Goal: Transaction & Acquisition: Subscribe to service/newsletter

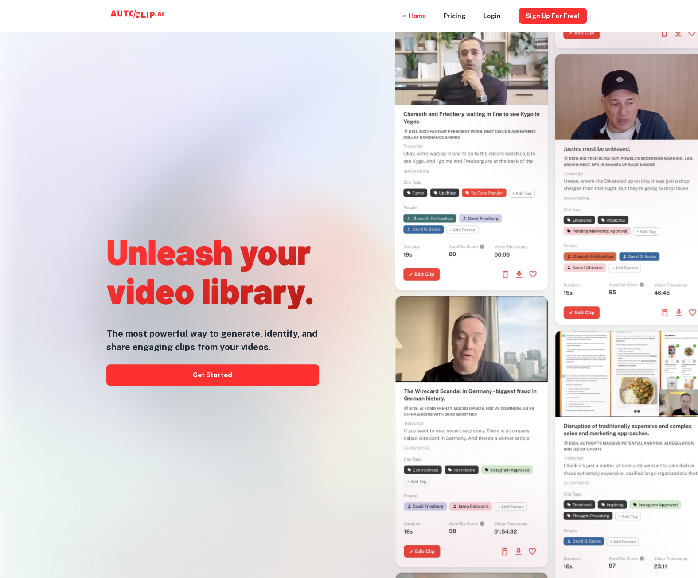
click at [353, 94] on div at bounding box center [468, 254] width 273 height 578
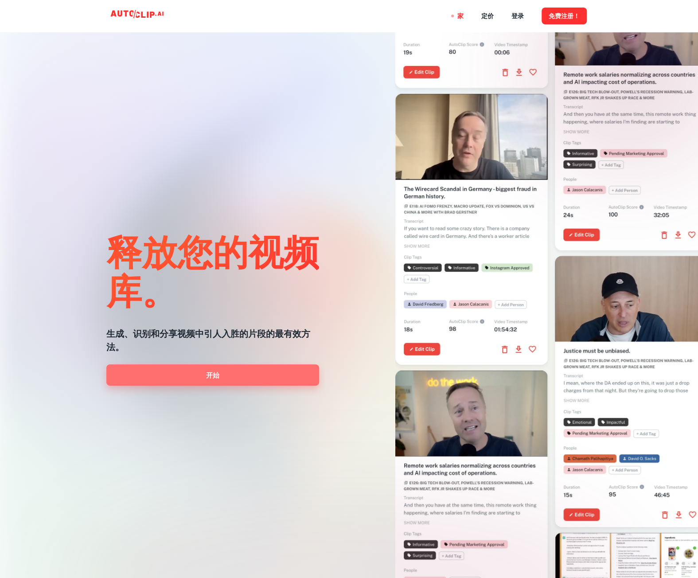
click at [270, 375] on link "开始" at bounding box center [212, 375] width 213 height 21
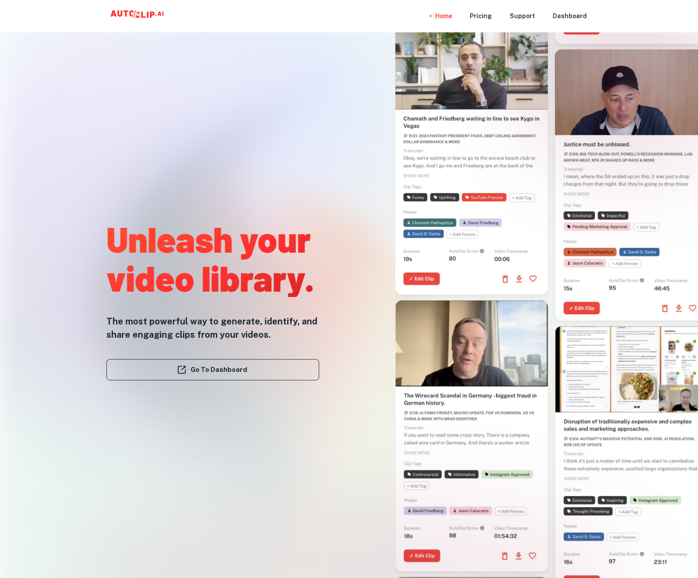
click at [636, 26] on div "Home Pricing Support Dashboard" at bounding box center [349, 16] width 698 height 32
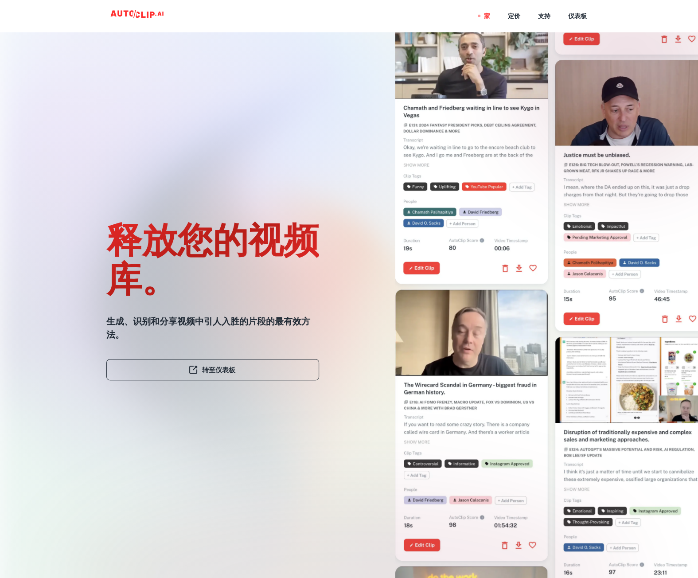
click at [296, 128] on div "释放您的视频库。 生成、识别和分享视频中引人入胜的片段的最有效方法。 转至仪表板" at bounding box center [212, 307] width 213 height 578
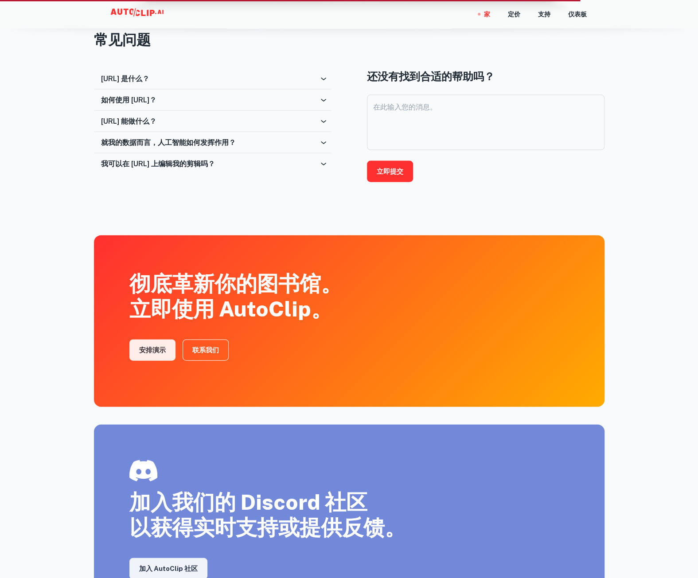
scroll to position [1196, 0]
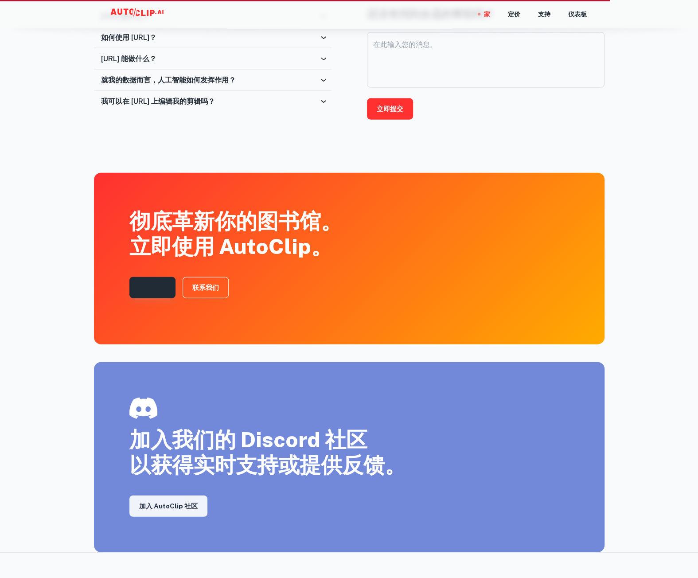
click at [167, 285] on link "安排演示" at bounding box center [152, 287] width 46 height 21
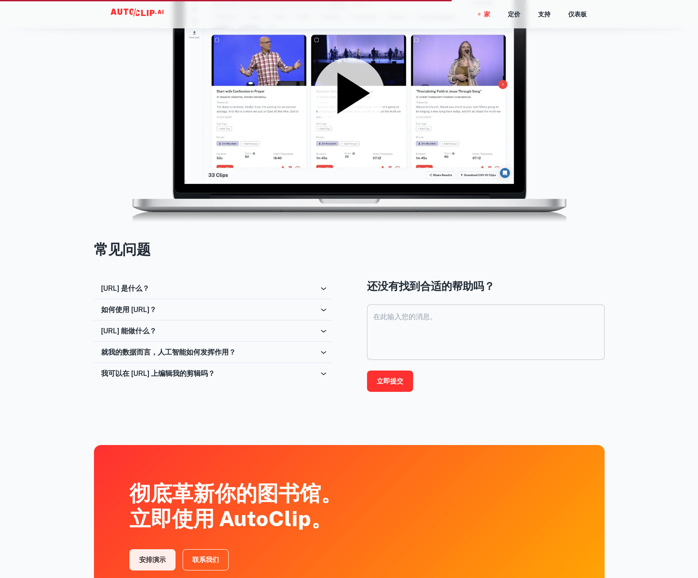
scroll to position [1503, 0]
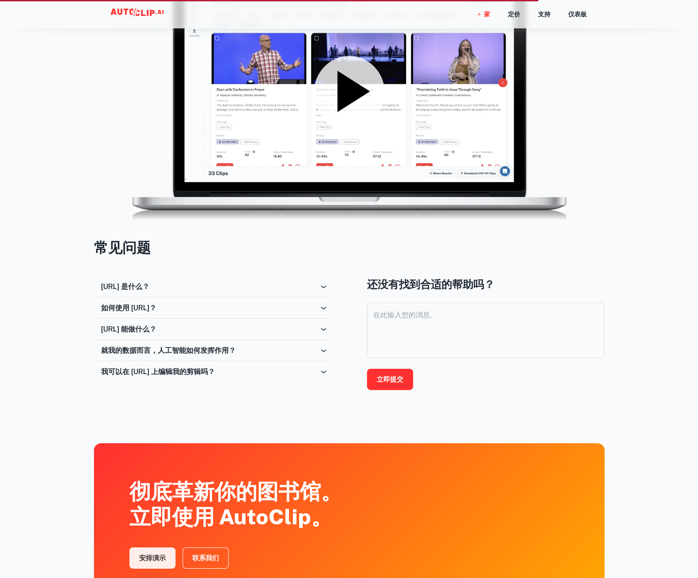
click at [177, 370] on font "我可以在 AutoClip.ai 上编辑我的剪辑吗？" at bounding box center [158, 372] width 114 height 8
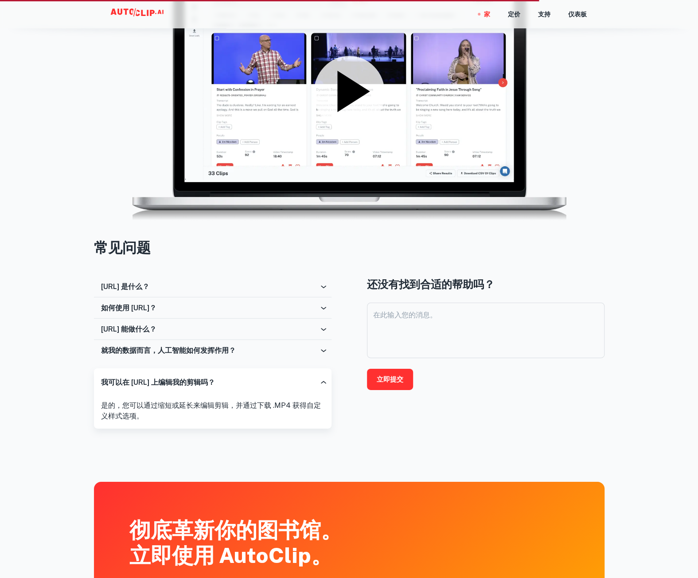
click at [218, 349] on font "就我的数据而言，人工智能如何发挥作用？" at bounding box center [168, 350] width 135 height 8
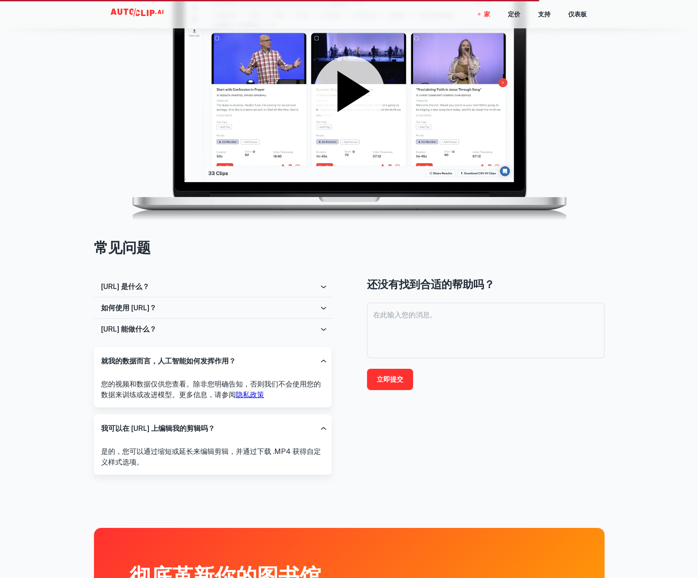
click at [224, 330] on div "AutoClip.ai 能做什么？" at bounding box center [210, 329] width 218 height 8
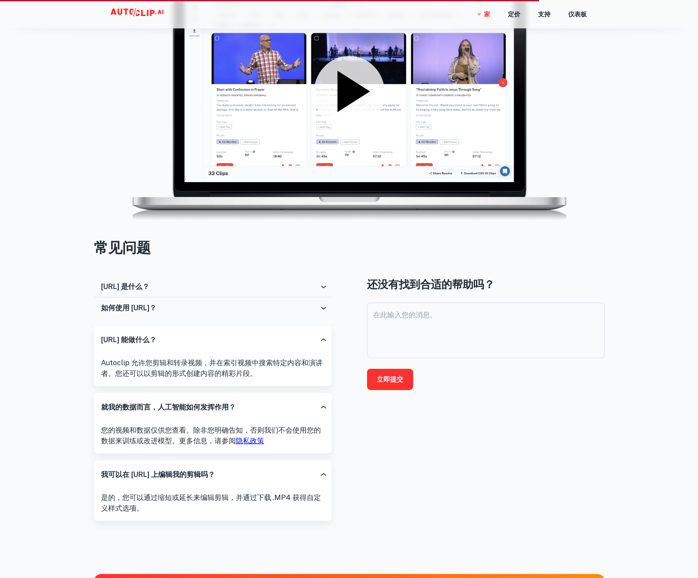
click at [250, 310] on div "如何使用 AutoClip.ai？" at bounding box center [210, 308] width 218 height 8
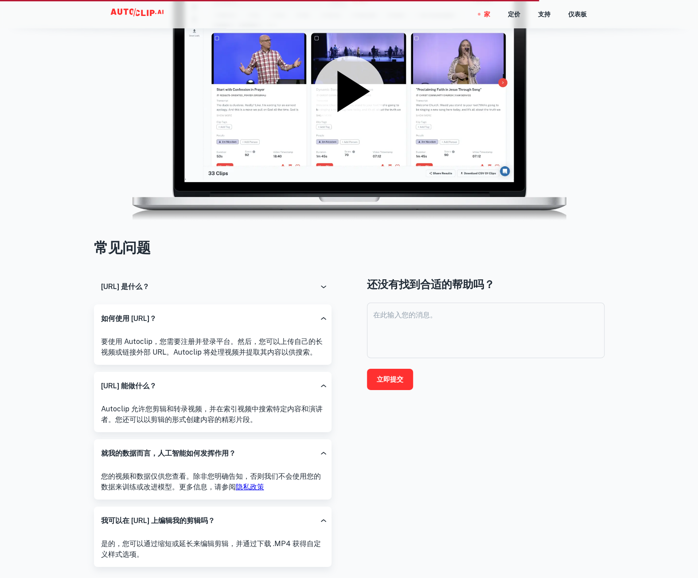
click at [221, 286] on div "AutoClip.ai 是什么？" at bounding box center [210, 286] width 218 height 8
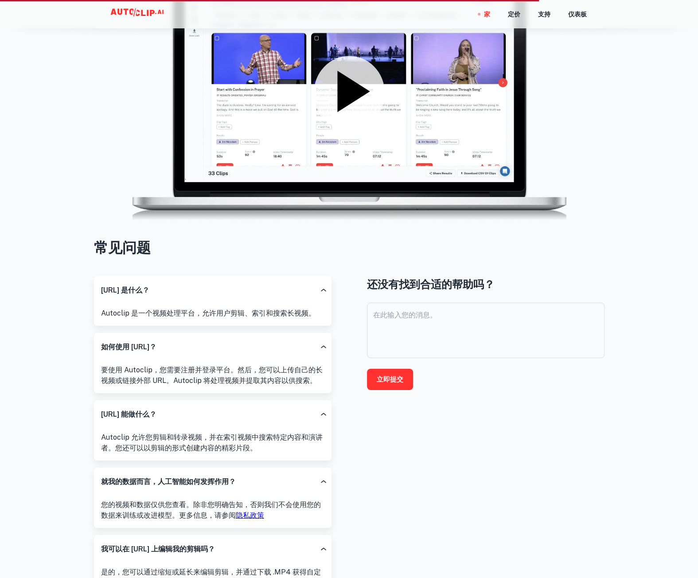
click at [589, 244] on h3 "常见问题" at bounding box center [349, 247] width 511 height 21
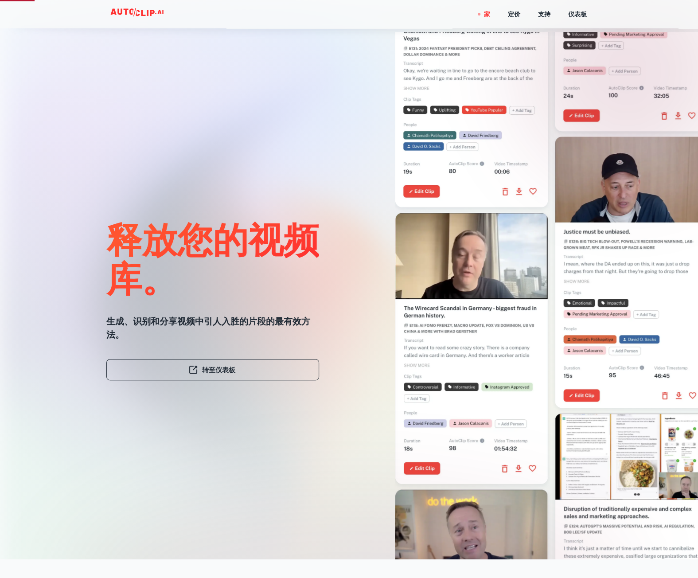
scroll to position [0, 0]
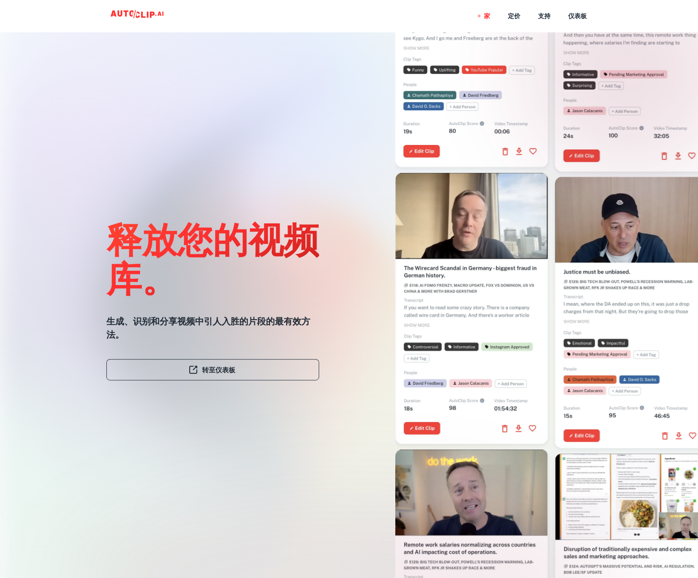
click at [500, 230] on video at bounding box center [472, 211] width 153 height 76
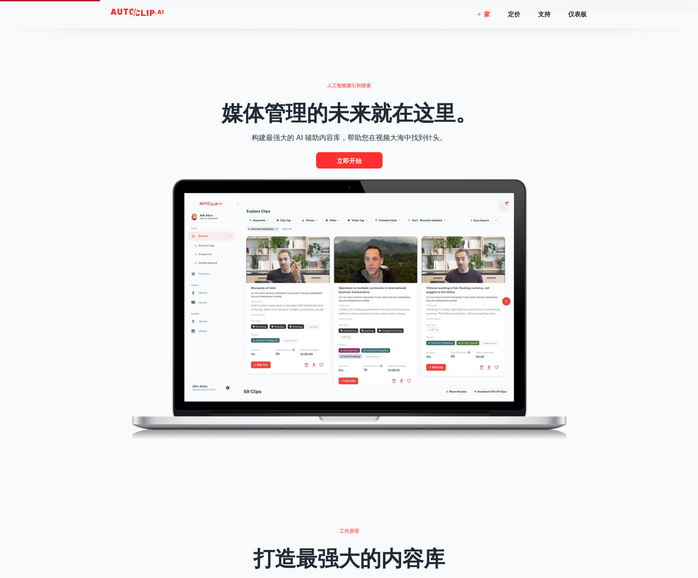
scroll to position [577, 0]
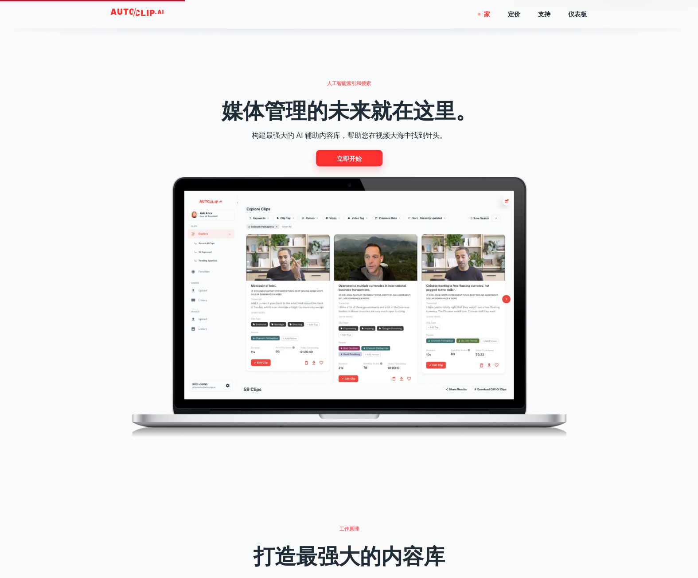
click at [346, 157] on font "立即开始" at bounding box center [349, 158] width 25 height 7
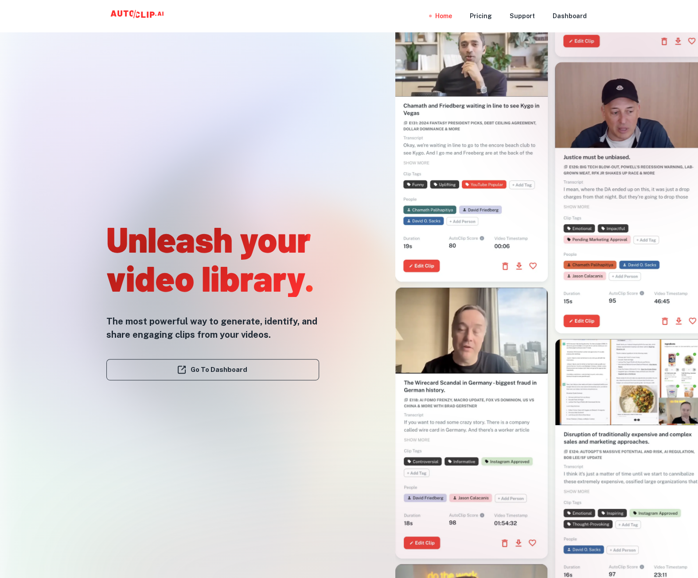
click at [356, 19] on div "Home Pricing Support Dashboard" at bounding box center [349, 16] width 532 height 32
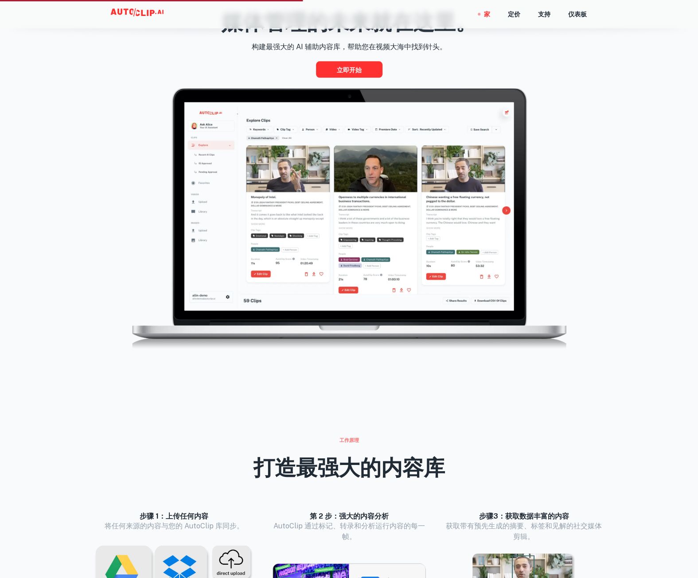
scroll to position [399, 0]
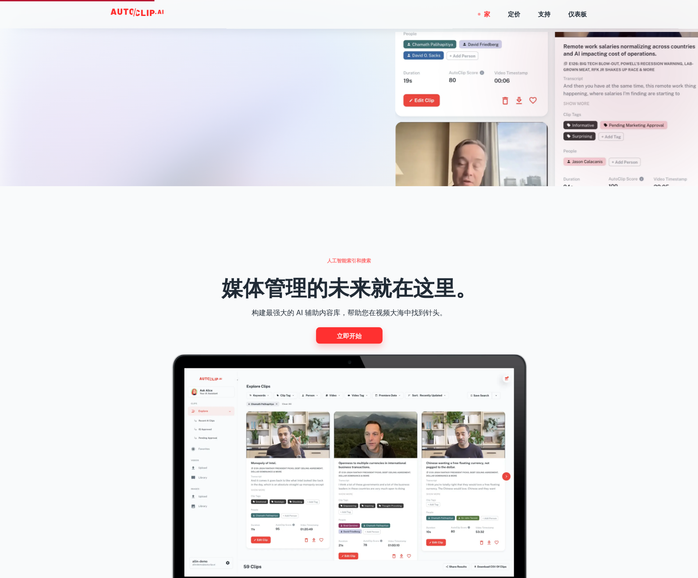
click at [362, 338] on link "立即开始" at bounding box center [349, 335] width 67 height 16
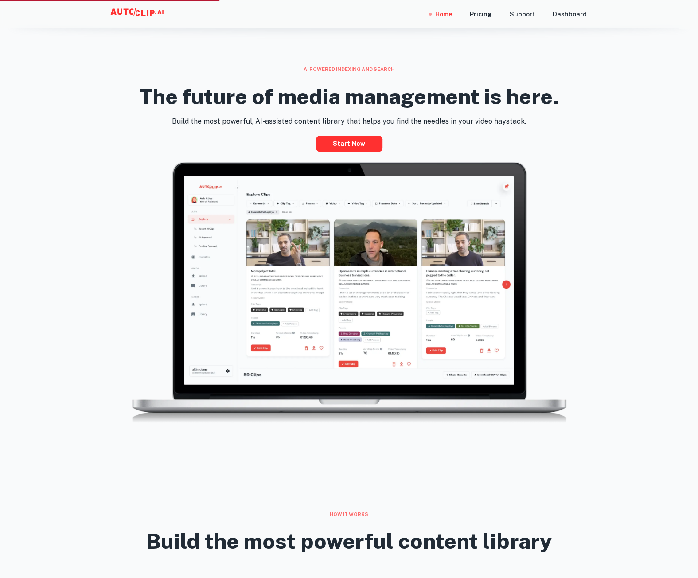
scroll to position [443, 0]
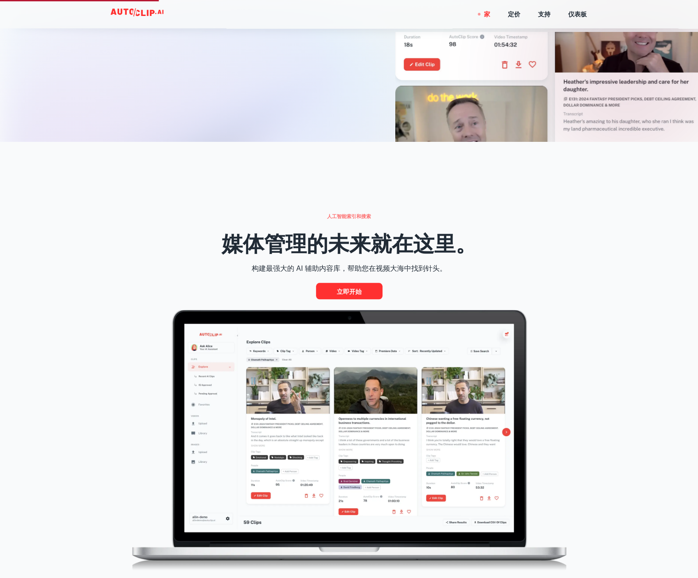
click at [19, 275] on div "人工智能索引和搜索 媒体管理的未来就在这里。 构建最强大的 AI 辅助内容库，帮助您在视频大海中找到针头。 立即开始" at bounding box center [349, 400] width 698 height 516
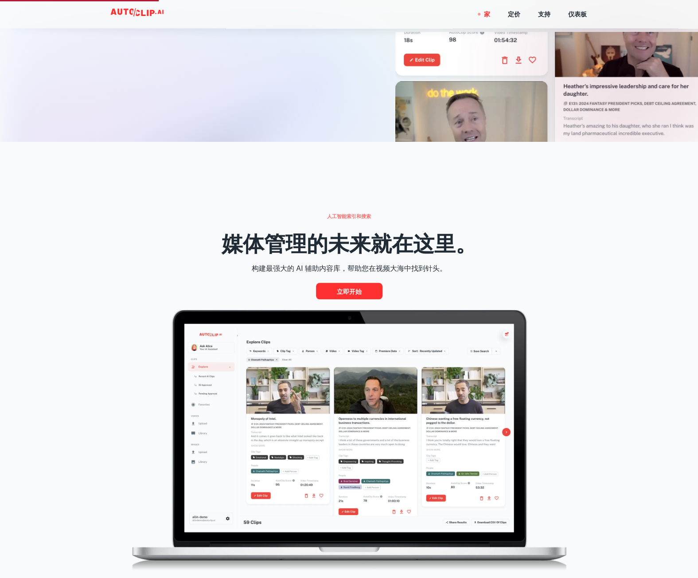
click at [43, 228] on div "人工智能索引和搜索 媒体管理的未来就在这里。 构建最强大的 AI 辅助内容库，帮助您在视频大海中找到针头。 立即开始" at bounding box center [349, 400] width 698 height 516
